Goal: Find specific page/section: Find specific page/section

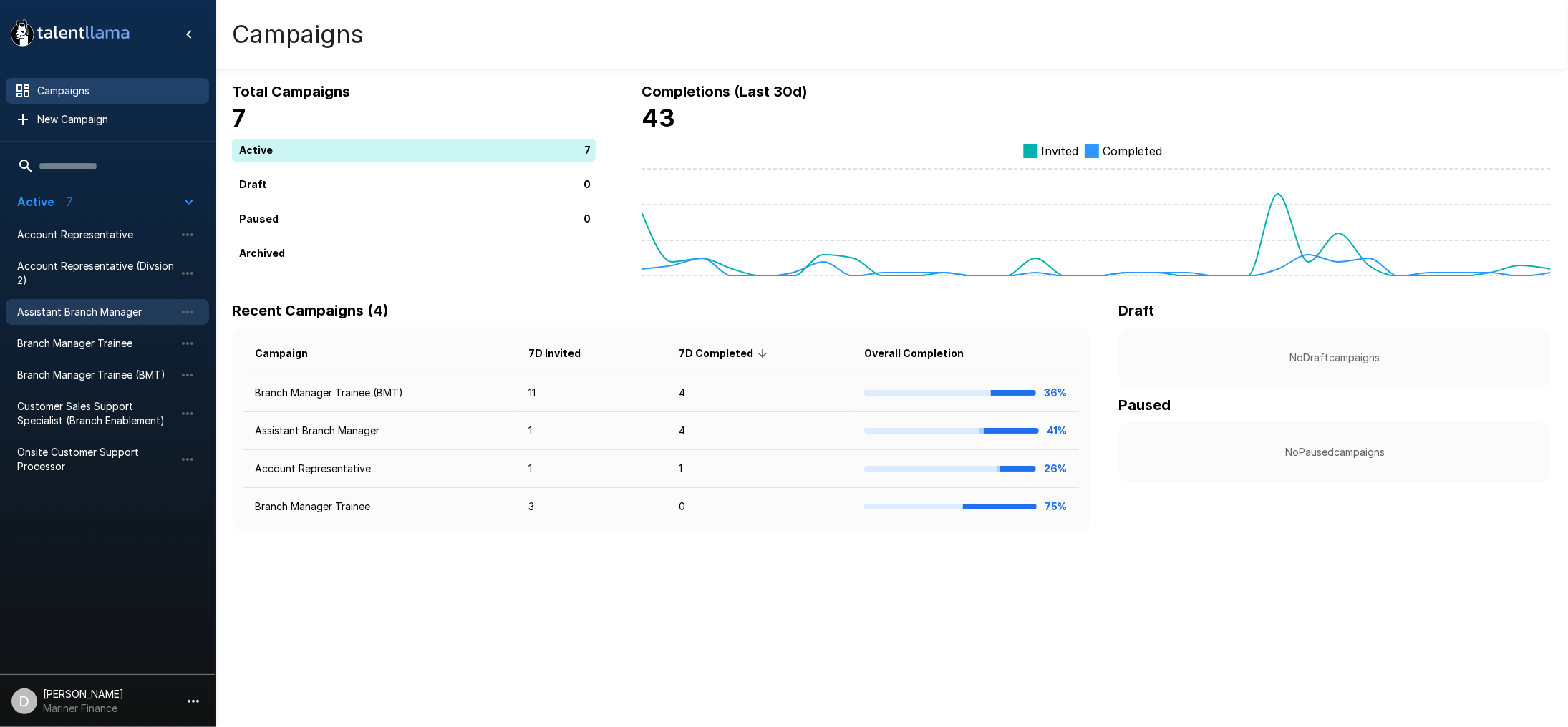
click at [57, 311] on span "Assistant Branch Manager" at bounding box center [96, 312] width 157 height 14
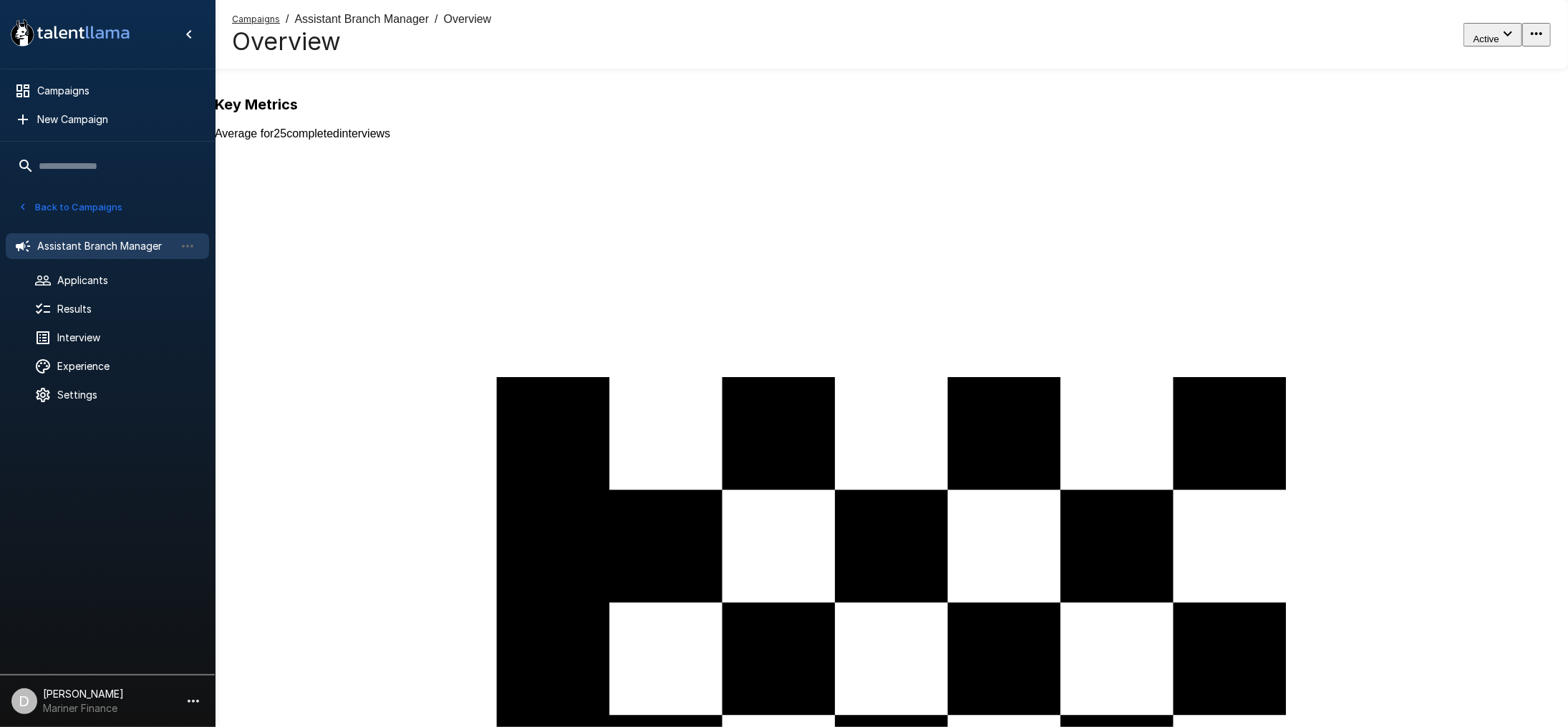
click at [27, 183] on div at bounding box center [107, 163] width 215 height 43
click at [37, 202] on button "Back to Campaigns" at bounding box center [70, 207] width 111 height 22
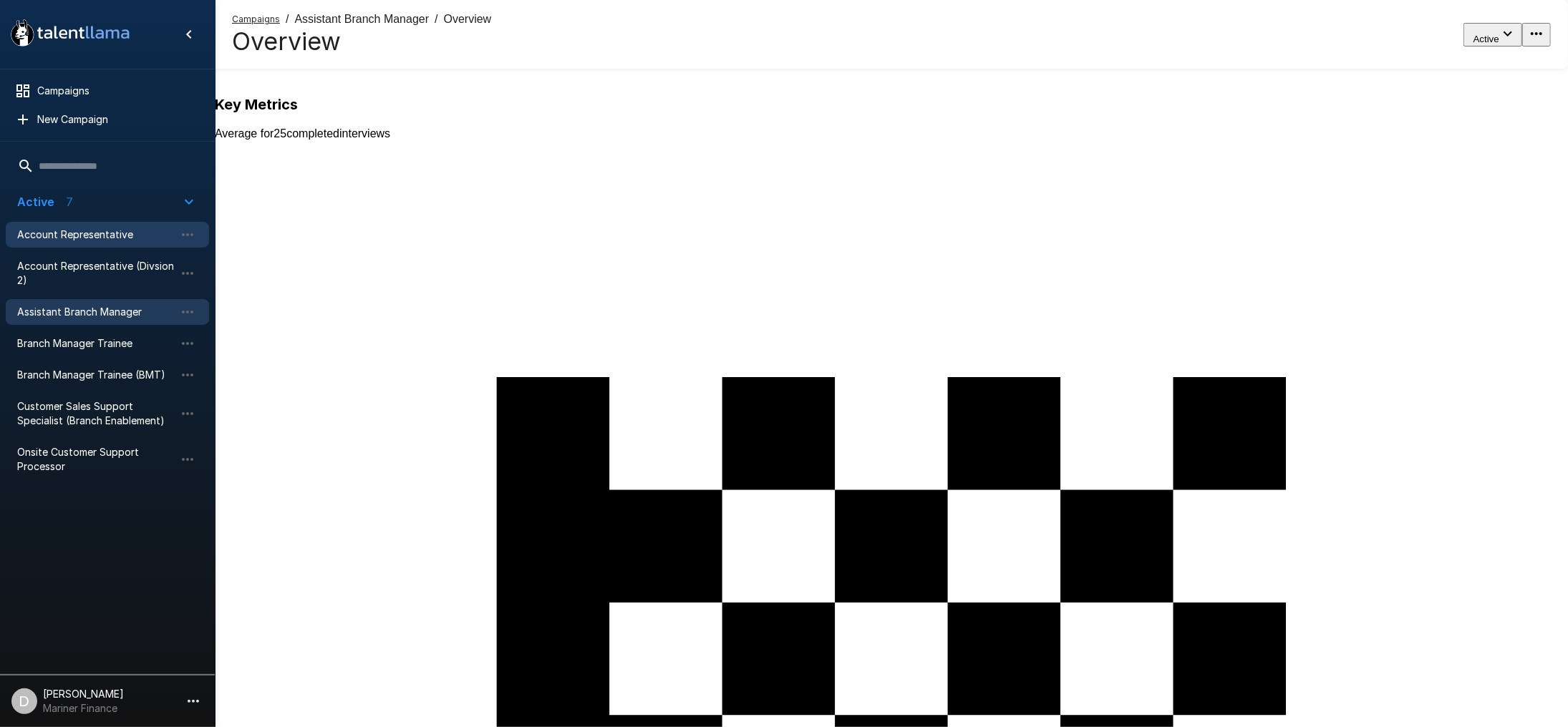
click at [66, 224] on div "Account Representative" at bounding box center [107, 235] width 203 height 26
